Goal: Navigation & Orientation: Find specific page/section

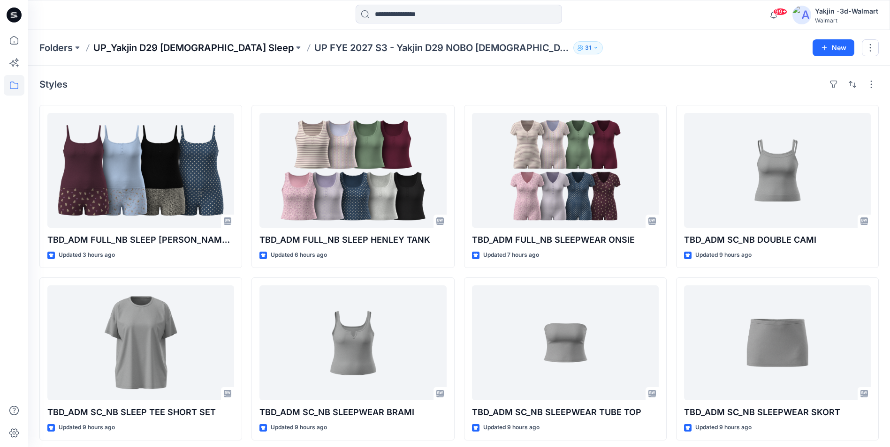
click at [196, 49] on p "UP_Yakjin D29 [DEMOGRAPHIC_DATA] Sleep" at bounding box center [193, 47] width 200 height 13
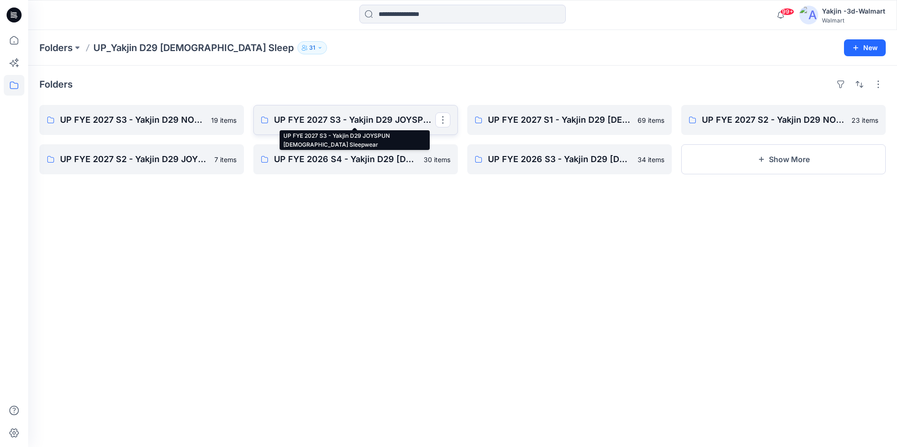
click at [294, 122] on p "UP FYE 2027 S3 - Yakjin D29 JOYSPUN [DEMOGRAPHIC_DATA] Sleepwear" at bounding box center [354, 119] width 161 height 13
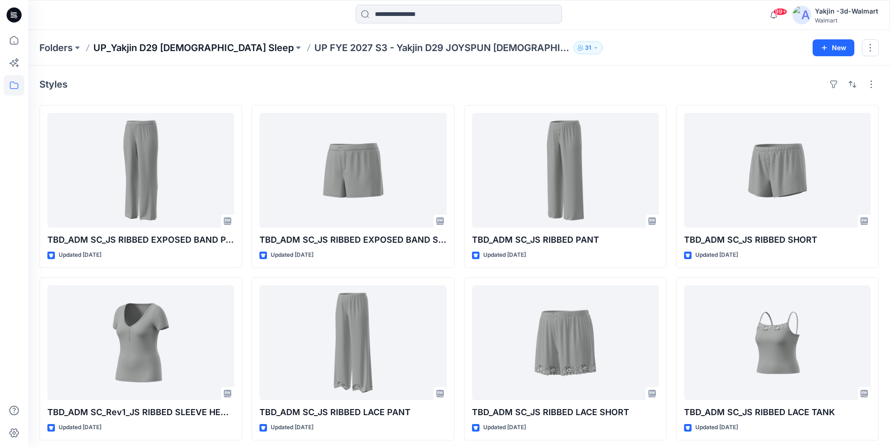
click at [185, 48] on p "UP_Yakjin D29 [DEMOGRAPHIC_DATA] Sleep" at bounding box center [193, 47] width 200 height 13
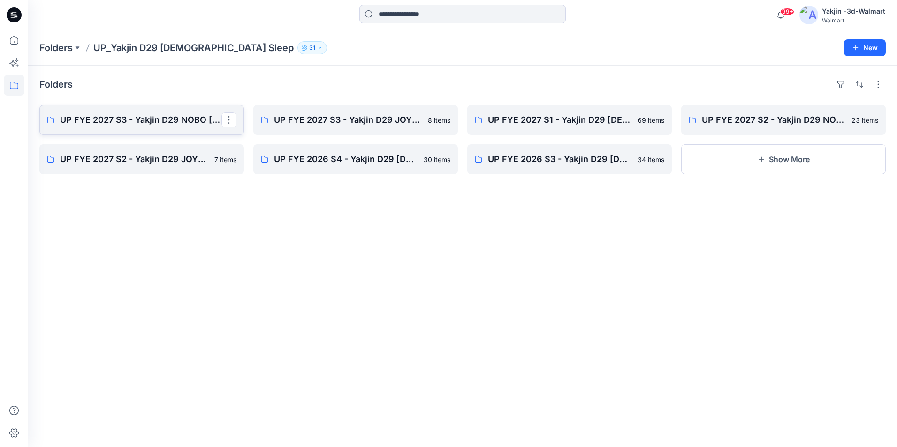
click at [128, 116] on p "UP FYE 2027 S3 - Yakjin D29 NOBO [DEMOGRAPHIC_DATA] Sleepwear" at bounding box center [140, 119] width 161 height 13
